Goal: Check status: Check status

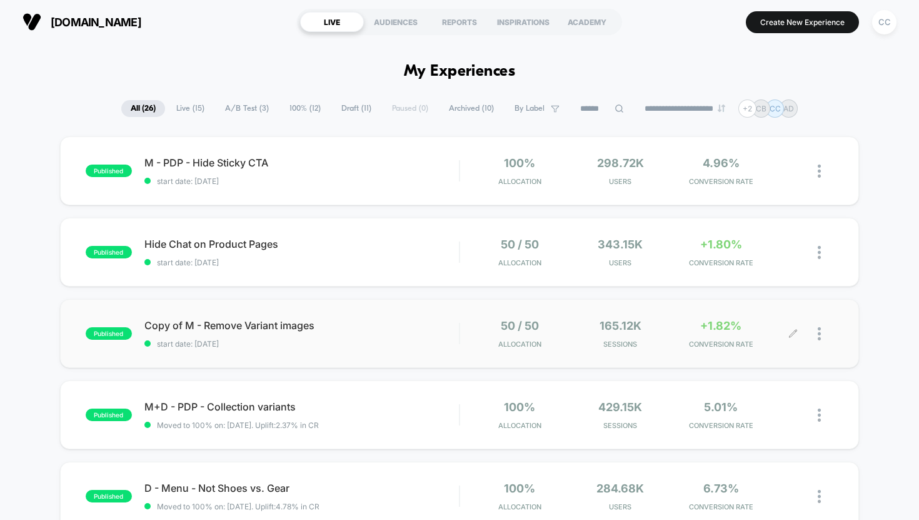
click at [466, 330] on div "50 / 50 Allocation 165.12k Sessions +1.82% CONVERSION RATE" at bounding box center [647, 333] width 374 height 29
click at [408, 259] on span "start date: [DATE]" at bounding box center [301, 262] width 315 height 9
